Goal: Task Accomplishment & Management: Use online tool/utility

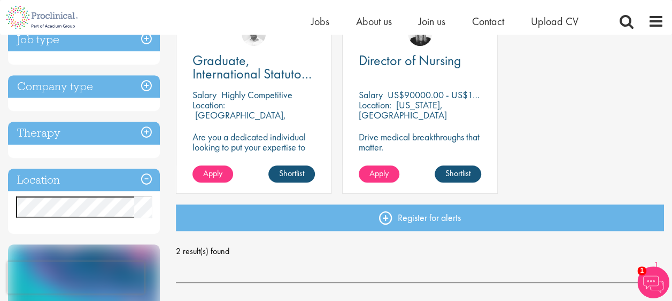
scroll to position [160, 0]
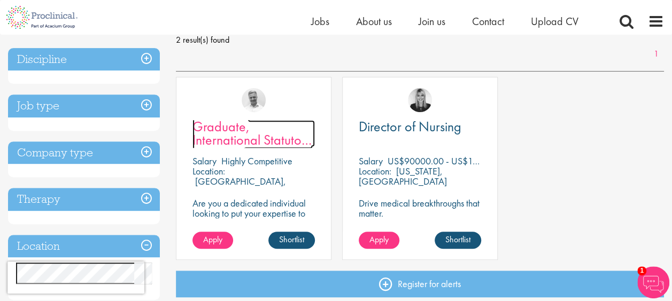
click at [267, 145] on span "Graduate, International Statutory Reporting" at bounding box center [252, 140] width 120 height 45
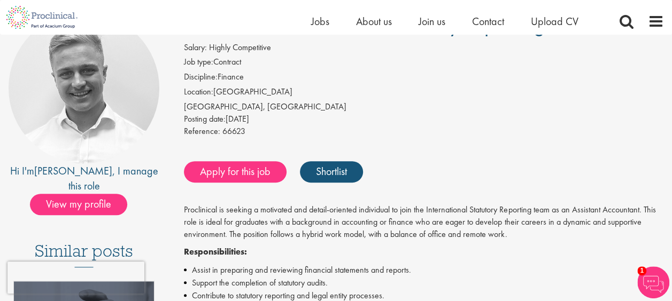
scroll to position [53, 0]
